Goal: Task Accomplishment & Management: Use online tool/utility

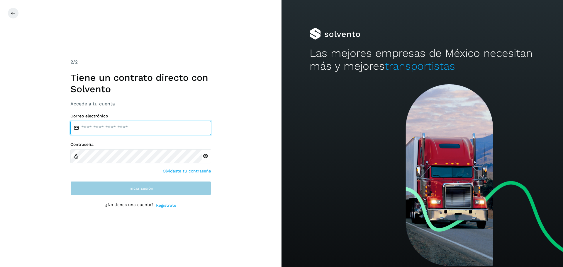
type input "**********"
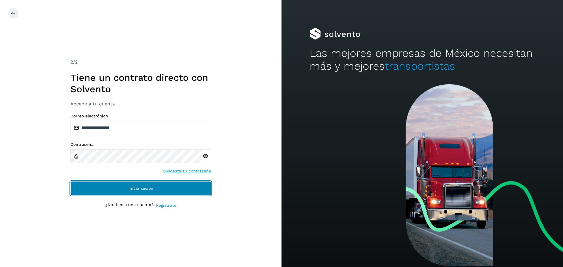
click at [175, 191] on button "Inicia sesión" at bounding box center [140, 188] width 141 height 14
click at [141, 185] on button "Inicia sesión" at bounding box center [140, 188] width 141 height 14
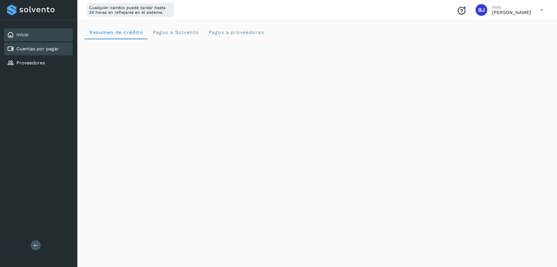
click at [48, 49] on link "Cuentas por pagar" at bounding box center [37, 49] width 43 height 6
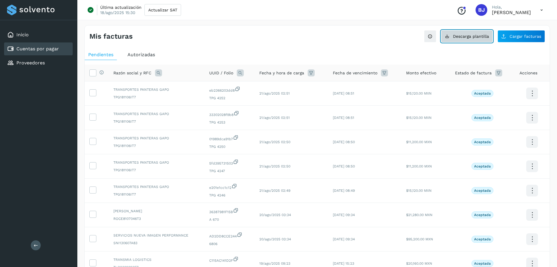
click at [473, 38] on span "Descarga plantilla" at bounding box center [471, 36] width 36 height 4
click at [518, 32] on button "Cargar facturas" at bounding box center [521, 36] width 47 height 12
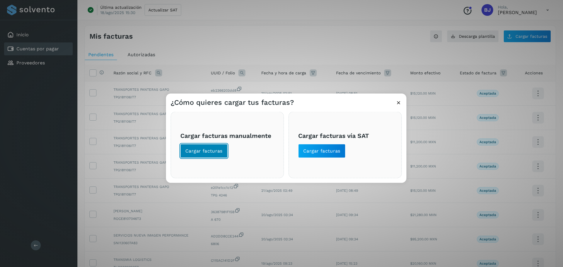
click at [222, 148] on button "Cargar facturas" at bounding box center [203, 151] width 47 height 14
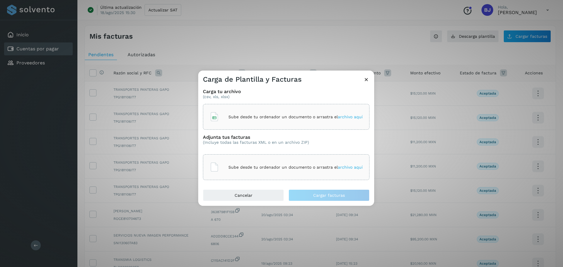
click at [238, 135] on div "Carga tu archivo (csv, xls, xlsx) Sube desde tu ordenador un documento o arrast…" at bounding box center [286, 158] width 167 height 46
click at [245, 110] on div "Sube desde tu ordenador un documento o arrastra el archivo aquí" at bounding box center [286, 117] width 153 height 16
click at [239, 179] on div "Sube desde tu ordenador un documento o arrastra el archivo aquí" at bounding box center [286, 167] width 167 height 26
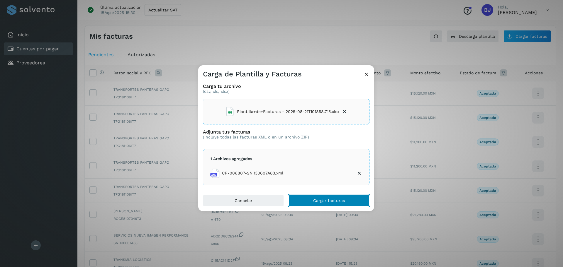
click at [328, 203] on span "Cargar facturas" at bounding box center [329, 201] width 32 height 4
